Goal: Transaction & Acquisition: Purchase product/service

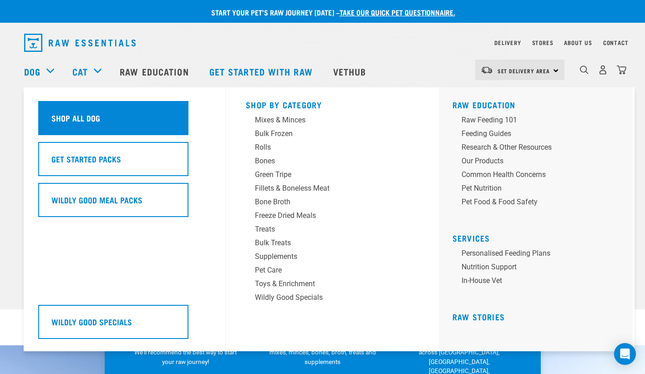
click at [70, 109] on div "Shop All Dog" at bounding box center [113, 118] width 150 height 34
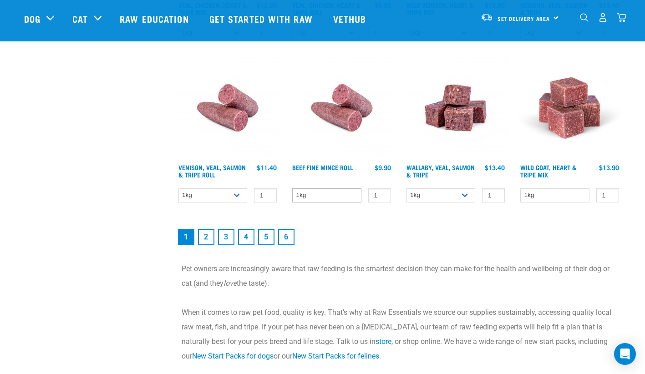
scroll to position [1290, 0]
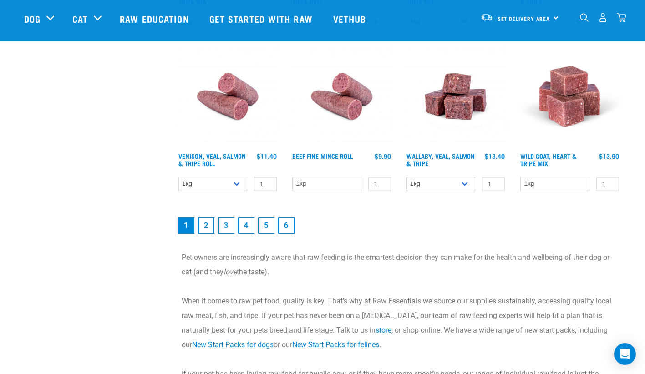
click at [207, 224] on link "2" at bounding box center [206, 226] width 16 height 16
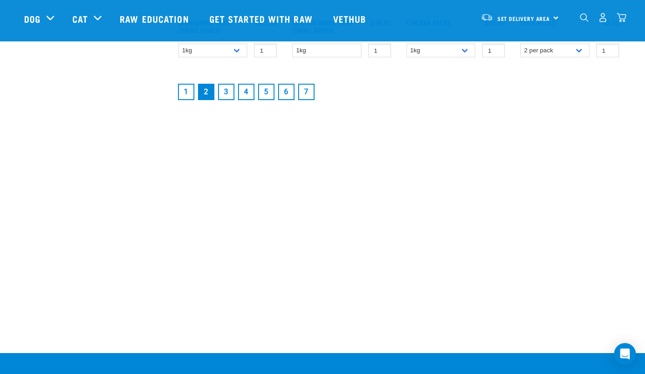
scroll to position [1366, 0]
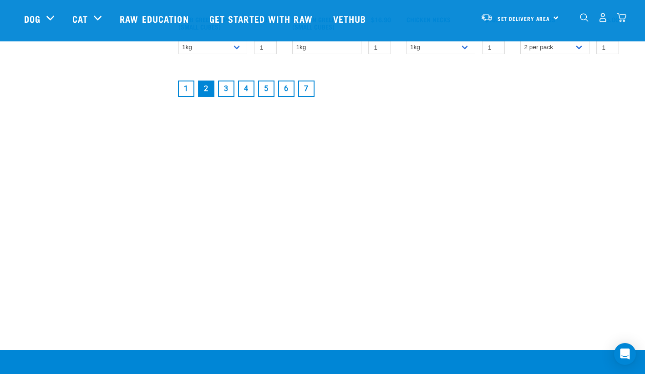
click at [225, 91] on link "3" at bounding box center [226, 89] width 16 height 16
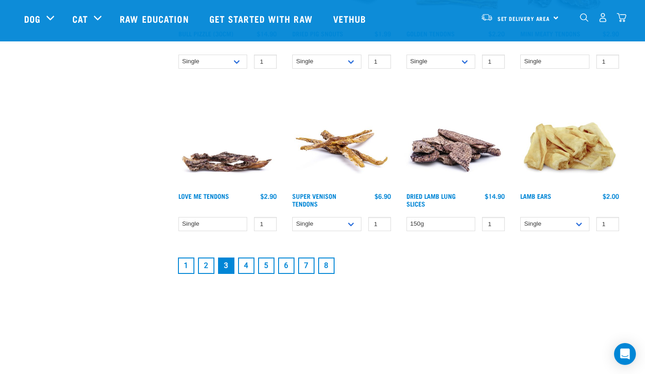
scroll to position [1214, 0]
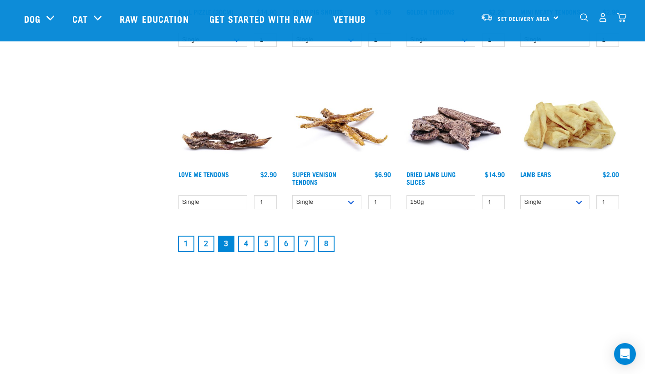
click at [245, 246] on link "4" at bounding box center [246, 244] width 16 height 16
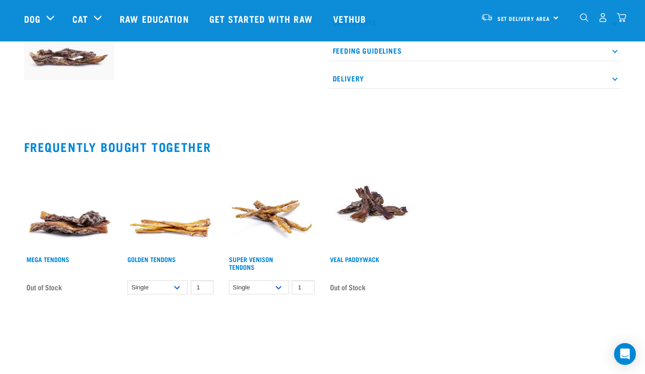
scroll to position [152, 0]
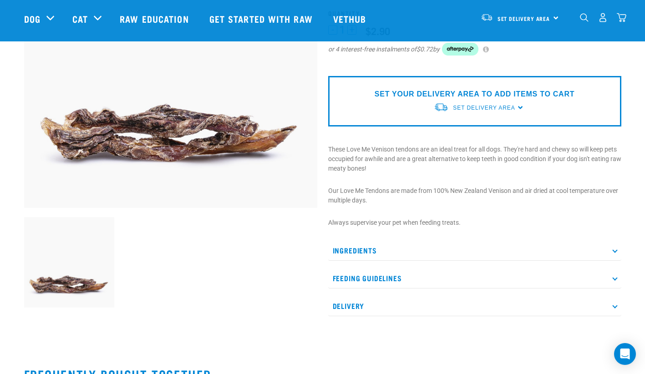
click at [618, 253] on p "Ingredients" at bounding box center [474, 250] width 293 height 20
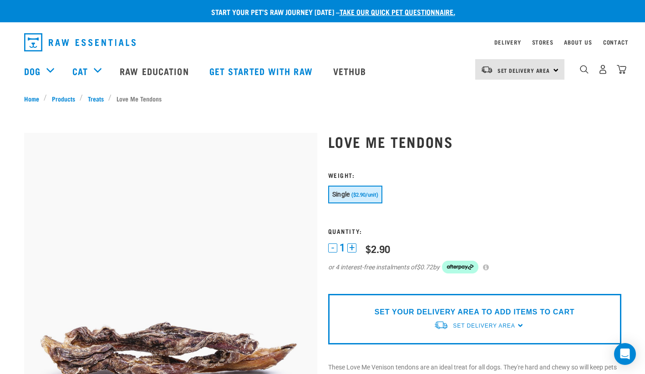
scroll to position [0, 0]
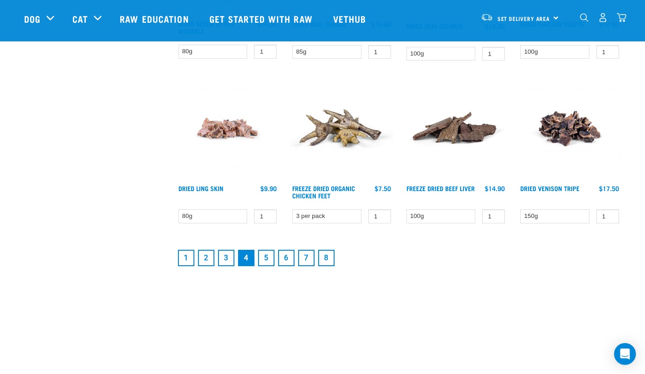
scroll to position [1214, 0]
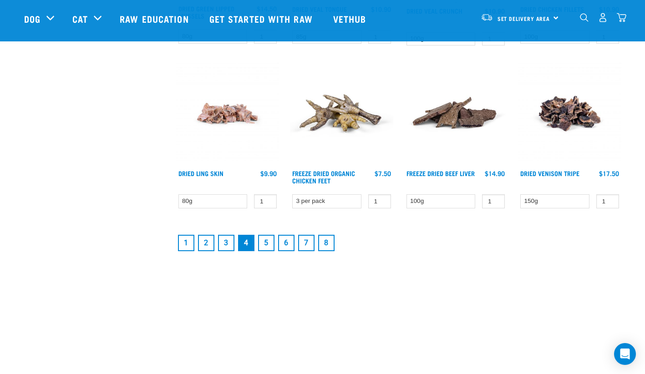
click at [266, 243] on link "5" at bounding box center [266, 243] width 16 height 16
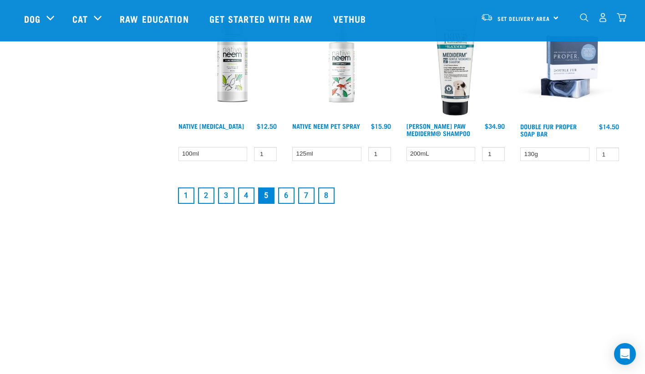
scroll to position [1366, 0]
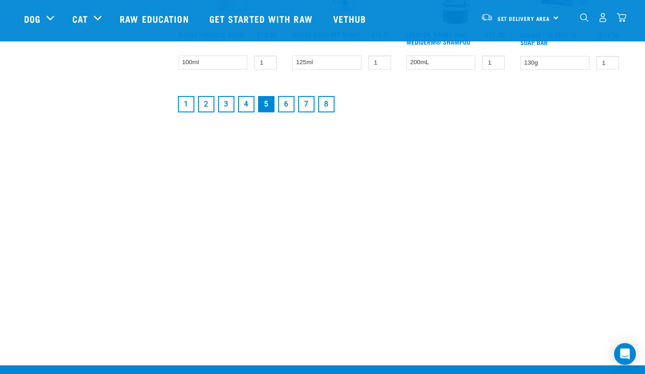
click at [287, 106] on link "6" at bounding box center [286, 104] width 16 height 16
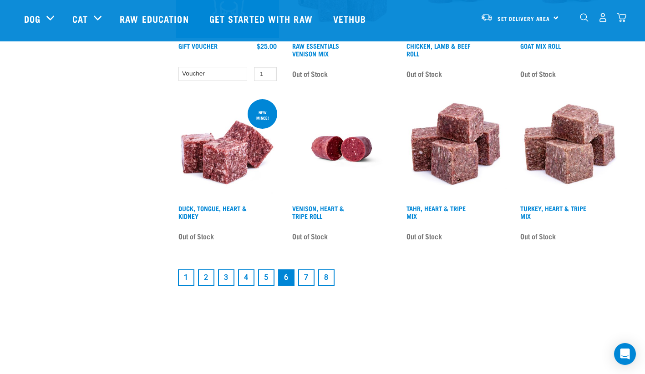
scroll to position [1214, 0]
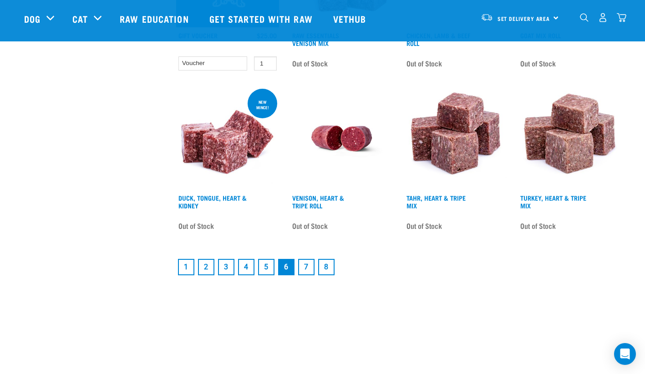
click at [305, 264] on link "7" at bounding box center [306, 267] width 16 height 16
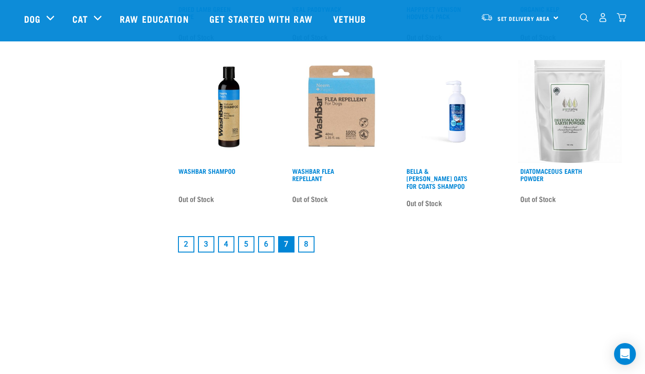
scroll to position [1214, 0]
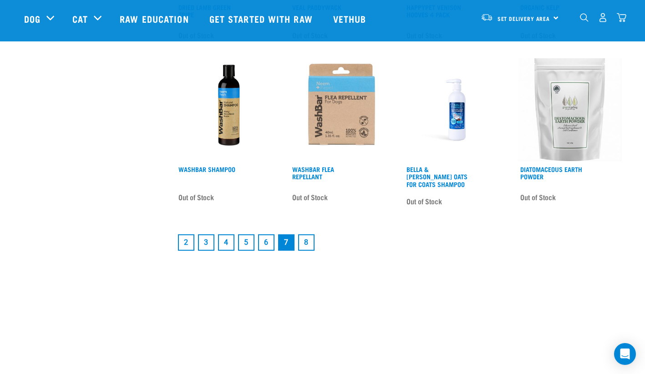
click at [306, 238] on link "8" at bounding box center [306, 242] width 16 height 16
